Goal: Information Seeking & Learning: Learn about a topic

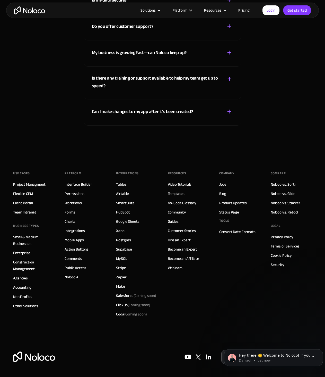
click at [188, 135] on div "Who is Noloco best suited to? + - Noloco is perfect for small to medium-sized b…" at bounding box center [162, 35] width 325 height 211
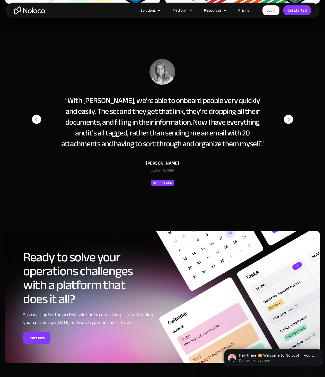
click at [10, 185] on div "“ With Noloco, we're able to onboard people very quickly and easily. The second…" at bounding box center [163, 128] width 320 height 139
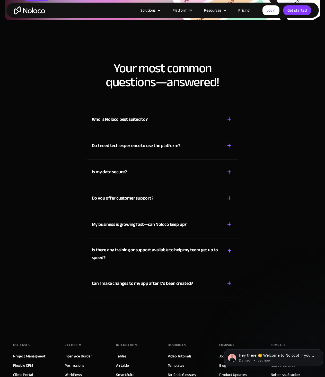
scroll to position [2709, 0]
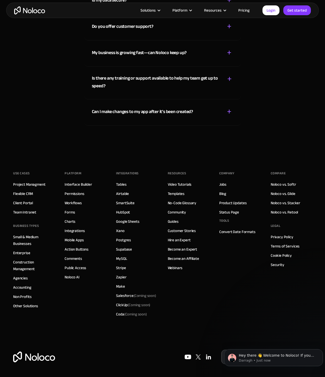
click at [239, 268] on div "Company Jobs Blog Product Updates Status Page Tools Convert Date Formats" at bounding box center [239, 243] width 41 height 149
click at [277, 236] on link "Privacy Policy" at bounding box center [282, 237] width 23 height 7
click at [286, 248] on link "Terms of Services" at bounding box center [285, 246] width 29 height 7
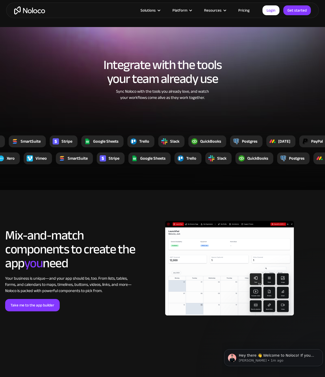
scroll to position [821, 0]
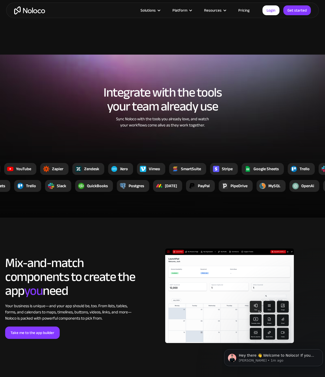
drag, startPoint x: 304, startPoint y: 72, endPoint x: 324, endPoint y: 100, distance: 34.5
click at [304, 72] on section "Integrate with the tools your team already use Sync Noloco with the tools you a…" at bounding box center [162, 136] width 325 height 163
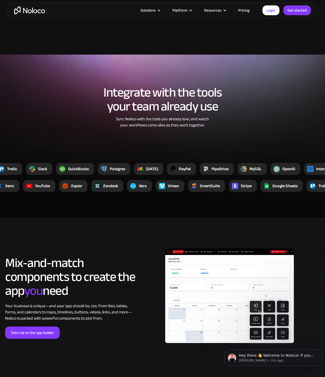
click at [304, 64] on section "Integrate with the tools your team already use Sync Noloco with the tools you a…" at bounding box center [162, 136] width 325 height 163
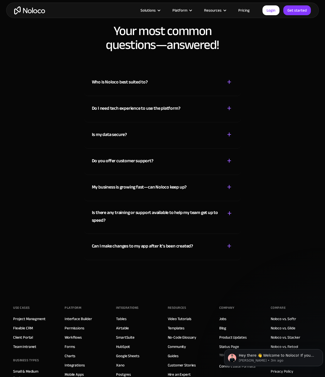
scroll to position [2709, 0]
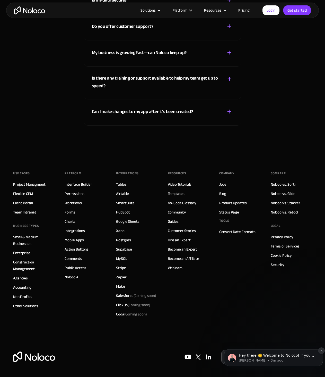
click at [321, 351] on icon "Dismiss notification" at bounding box center [321, 350] width 3 height 3
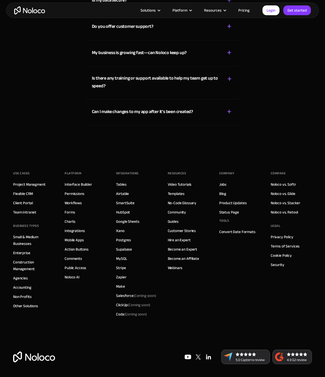
click at [98, 294] on div "Platform Interface Builder Permissions Workflows Forms Charts Integrations Mobi…" at bounding box center [85, 243] width 41 height 149
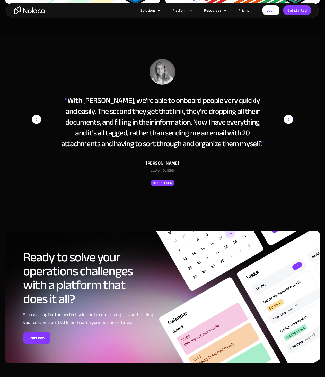
scroll to position [2023, 0]
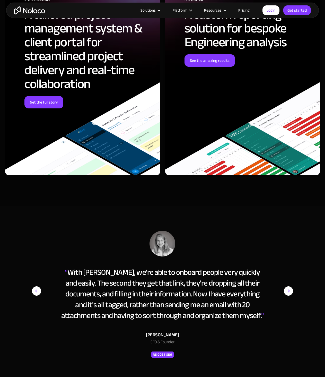
drag, startPoint x: 79, startPoint y: 190, endPoint x: 156, endPoint y: 205, distance: 78.5
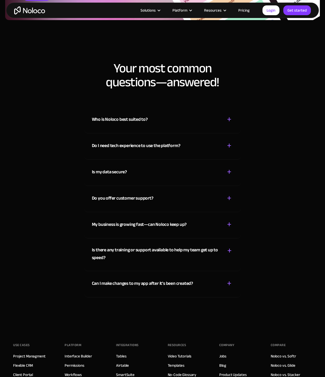
scroll to position [2709, 0]
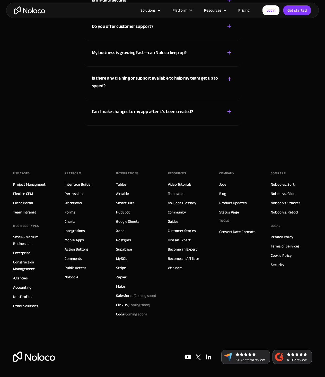
click at [139, 114] on div "Can I make changes to my app after it’s been created?" at bounding box center [142, 112] width 101 height 8
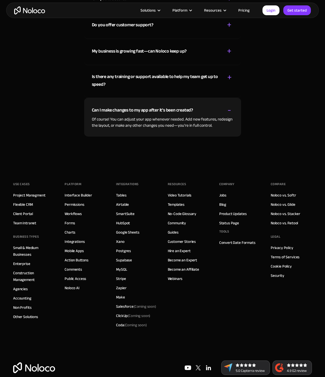
scroll to position [2722, 0]
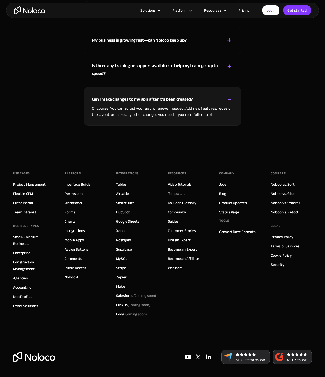
click at [269, 118] on div "Who is Noloco best suited to? + - Noloco is perfect for small to medium-sized b…" at bounding box center [162, 29] width 325 height 223
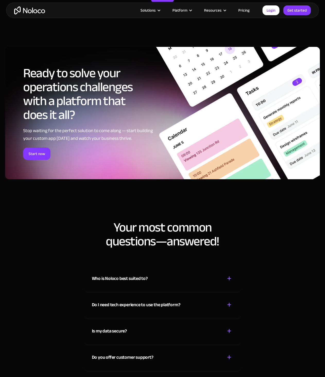
scroll to position [2207, 0]
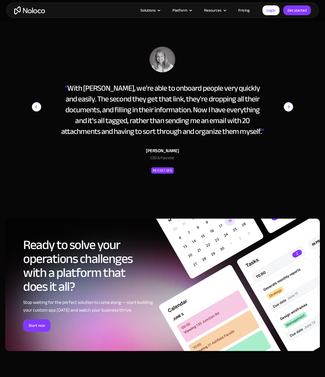
click at [259, 49] on div "“ With Noloco, we're able to onboard people very quickly and easily. The second…" at bounding box center [163, 111] width 262 height 128
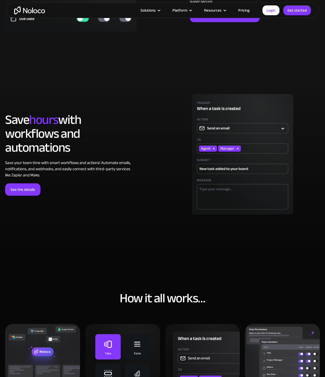
scroll to position [1145, 0]
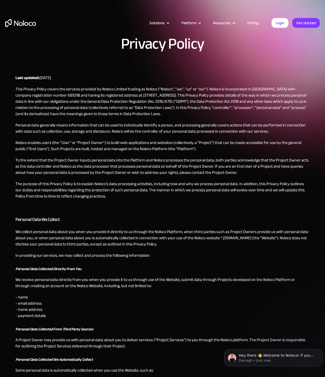
click at [168, 149] on p "Noloco enables users (the “User” or “Project Owner”) to build web applications …" at bounding box center [162, 146] width 294 height 12
click at [165, 116] on p "This Privacy Policy covers the services provided by Noloco Limited trading as N…" at bounding box center [162, 101] width 294 height 31
click at [126, 148] on p "Noloco enables users (the “User” or “Project Owner”) to build web applications …" at bounding box center [162, 146] width 294 height 12
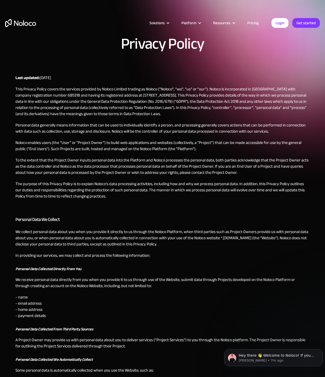
click at [214, 221] on h3 "Personal Data We Collect" at bounding box center [162, 220] width 294 height 8
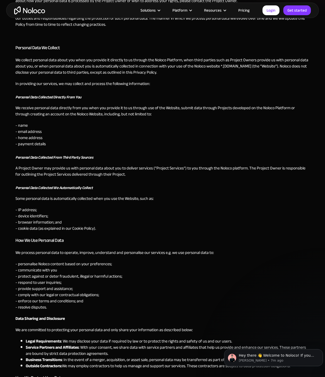
click at [158, 126] on p "- name - email address - home address - payment details" at bounding box center [162, 134] width 294 height 25
click at [133, 122] on p "- name - email address - home address - payment details" at bounding box center [162, 134] width 294 height 25
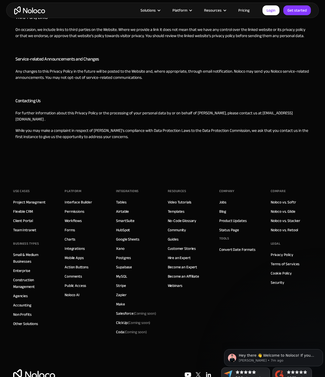
scroll to position [919, 0]
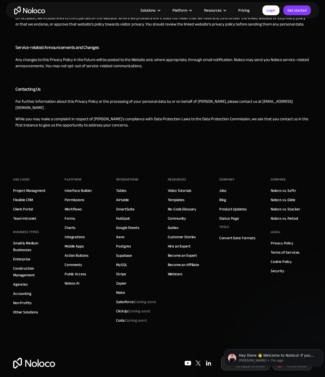
drag, startPoint x: 139, startPoint y: 124, endPoint x: 317, endPoint y: 136, distance: 178.8
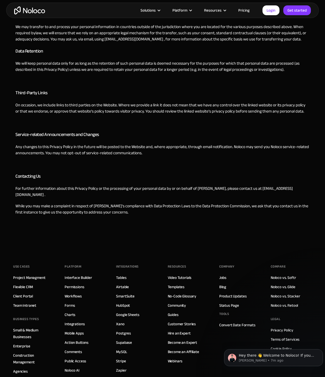
scroll to position [510, 0]
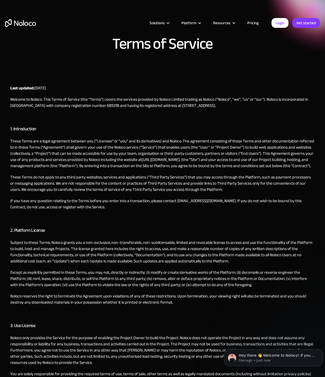
click at [163, 130] on h3 "1. Introduction" at bounding box center [162, 129] width 305 height 8
click at [179, 148] on p "These Terms are a legal agreement between you (“Licensee” or “you” and its deri…" at bounding box center [162, 153] width 305 height 31
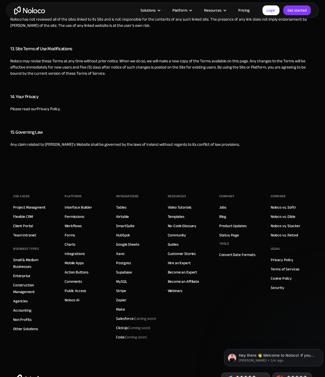
scroll to position [1212, 0]
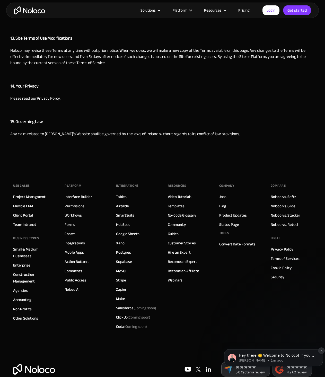
click at [322, 350] on icon "Dismiss notification" at bounding box center [321, 350] width 3 height 3
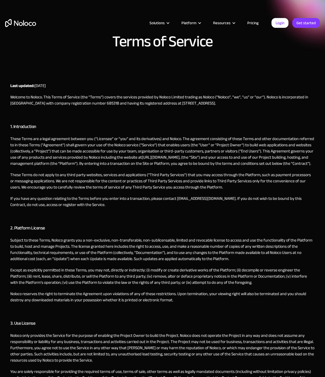
scroll to position [0, 0]
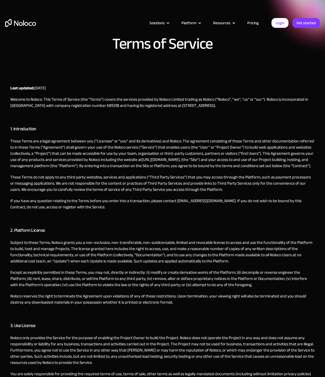
click at [174, 165] on p "These Terms are a legal agreement between you (“Licensee” or “you” and its deri…" at bounding box center [162, 153] width 305 height 31
click at [172, 117] on p "‍" at bounding box center [162, 117] width 305 height 6
drag, startPoint x: 214, startPoint y: 105, endPoint x: 222, endPoint y: 105, distance: 7.2
click at [216, 105] on p "Welcome to Noloco. This Terms of Service (the “Terms”) covers the services prov…" at bounding box center [162, 102] width 305 height 12
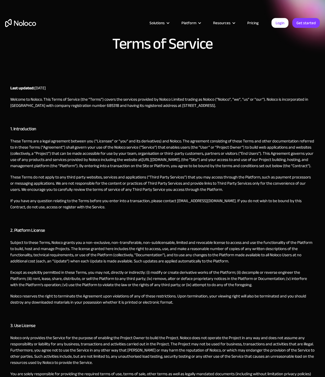
drag, startPoint x: 232, startPoint y: 105, endPoint x: 242, endPoint y: 104, distance: 9.8
click at [232, 105] on p "Welcome to Noloco. This Terms of Service (the “Terms”) covers the services prov…" at bounding box center [162, 102] width 305 height 12
click at [234, 187] on p "These Terms do not apply to any third party websites, services and applications…" at bounding box center [162, 183] width 305 height 19
drag, startPoint x: 234, startPoint y: 187, endPoint x: 223, endPoint y: 21, distance: 166.2
click at [234, 187] on p "These Terms do not apply to any third party websites, services and applications…" at bounding box center [162, 183] width 305 height 19
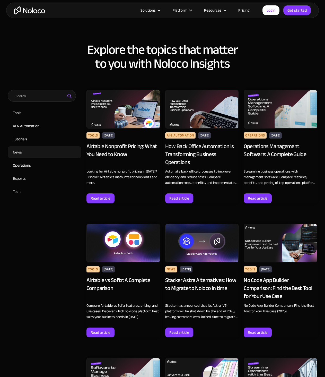
click at [16, 151] on input "News" at bounding box center [45, 152] width 74 height 12
checkbox input "true"
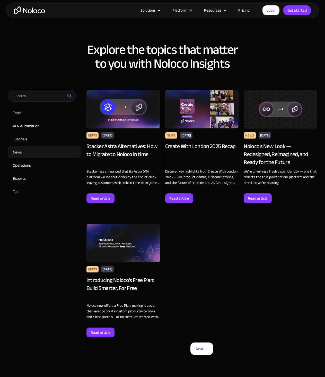
scroll to position [343, 0]
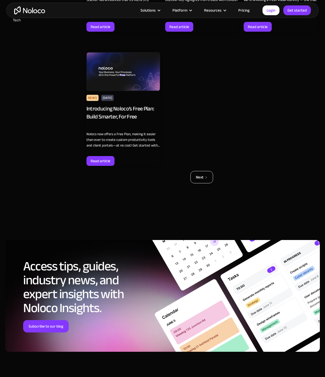
click at [199, 173] on link "Next" at bounding box center [202, 177] width 23 height 12
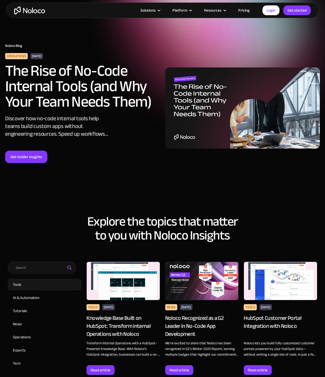
scroll to position [172, 0]
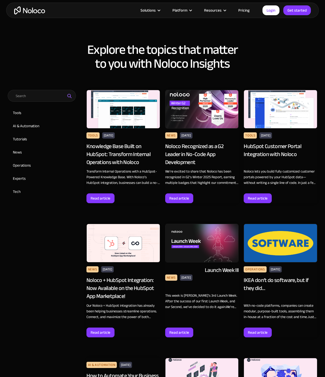
drag, startPoint x: 35, startPoint y: 270, endPoint x: 17, endPoint y: 214, distance: 58.6
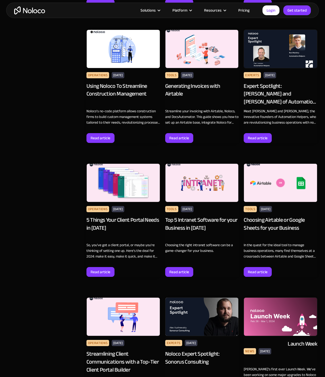
scroll to position [1545, 0]
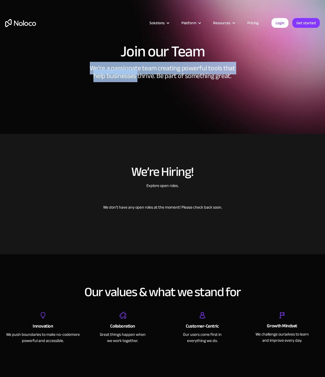
drag, startPoint x: 89, startPoint y: 69, endPoint x: 198, endPoint y: 94, distance: 112.2
click at [147, 84] on div "We're a passionate team creating powerful tools that help businesses thrive. Be…" at bounding box center [162, 78] width 154 height 28
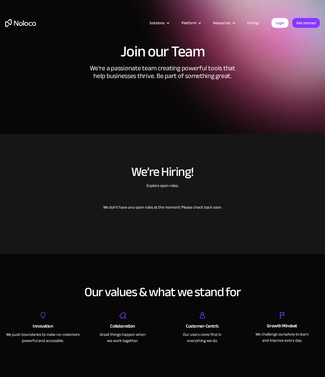
click at [205, 98] on div "Join our Team We're a passionate team creating powerful tools that help busines…" at bounding box center [162, 74] width 325 height 70
drag, startPoint x: 205, startPoint y: 98, endPoint x: 206, endPoint y: 64, distance: 34.2
click at [205, 96] on div "Join our Team We're a passionate team creating powerful tools that help busines…" at bounding box center [162, 74] width 325 height 70
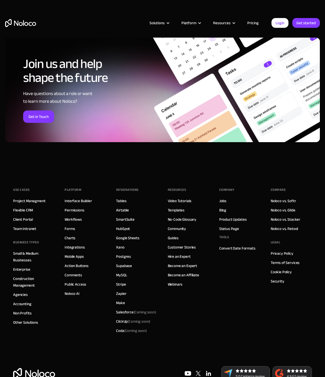
scroll to position [395, 0]
